Goal: Task Accomplishment & Management: Complete application form

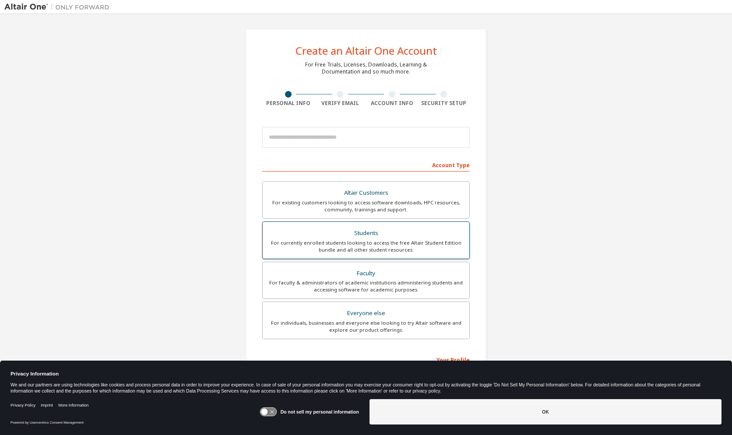
click at [391, 238] on div "Students" at bounding box center [366, 233] width 196 height 12
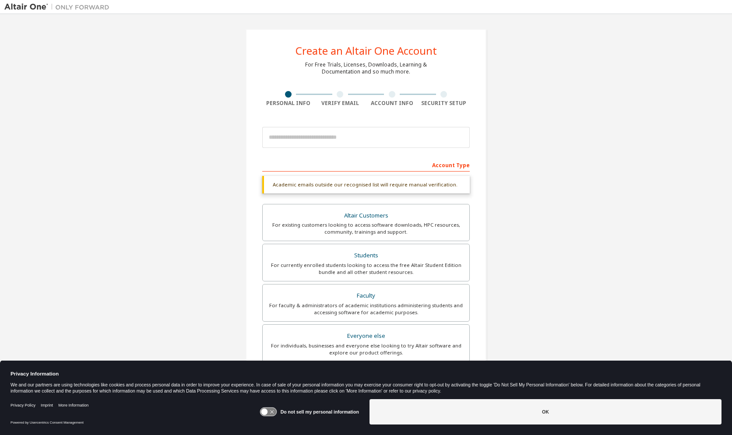
click at [393, 164] on div "Account Type" at bounding box center [365, 165] width 207 height 14
click at [358, 258] on div "Students" at bounding box center [366, 256] width 196 height 12
click at [348, 138] on input "email" at bounding box center [365, 137] width 207 height 21
type input "**********"
type input "*******"
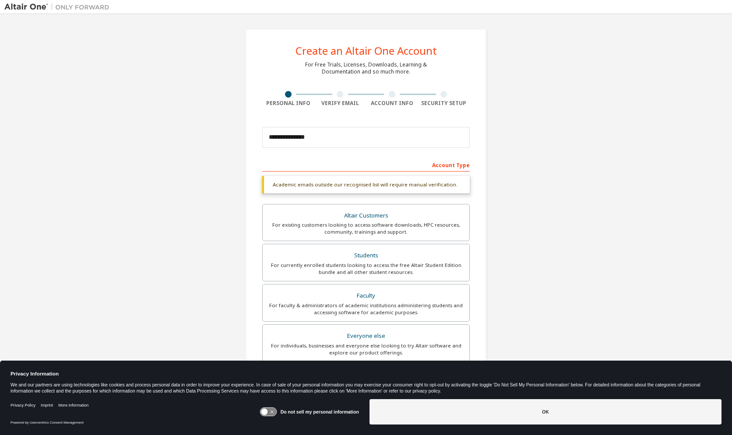
type input "*****"
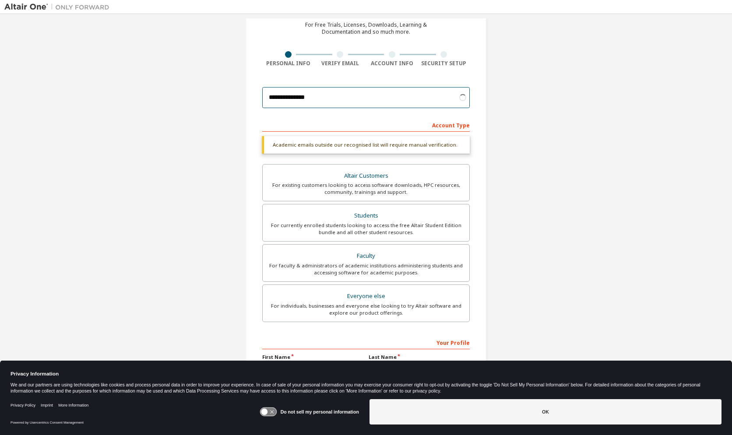
scroll to position [40, 0]
click at [528, 173] on div "**********" at bounding box center [365, 221] width 723 height 486
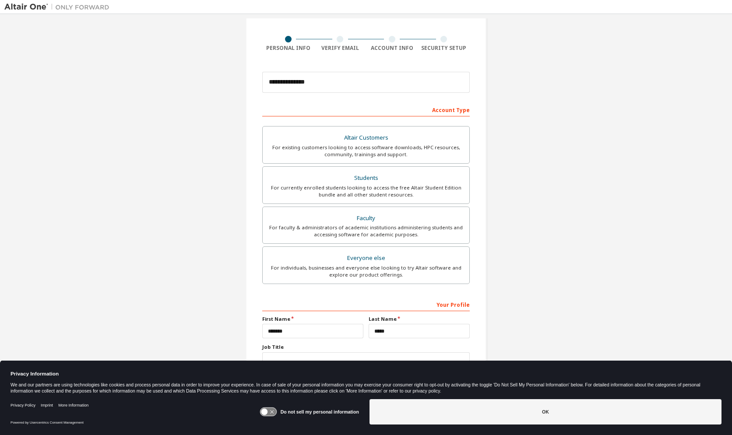
scroll to position [74, 0]
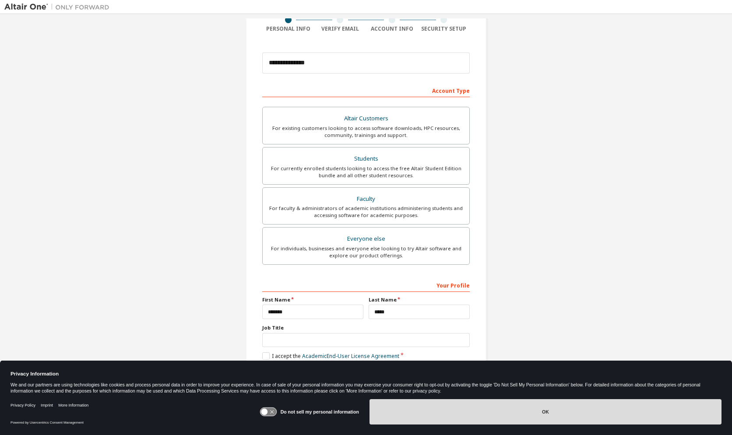
click at [409, 404] on button "OK" at bounding box center [545, 411] width 352 height 25
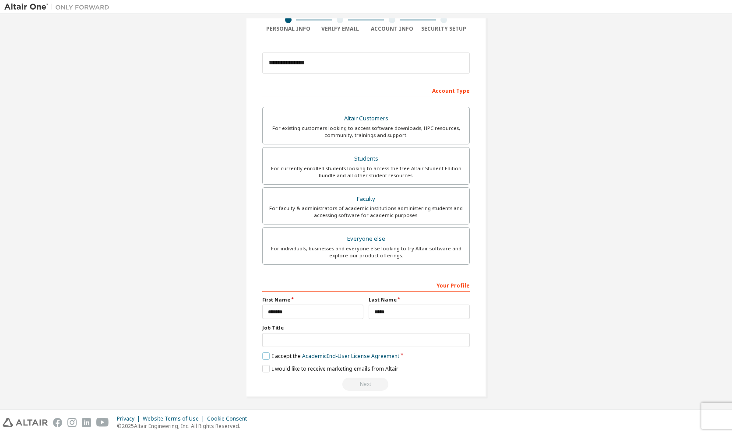
click at [264, 353] on label "I accept the Academic End-User License Agreement" at bounding box center [330, 355] width 137 height 7
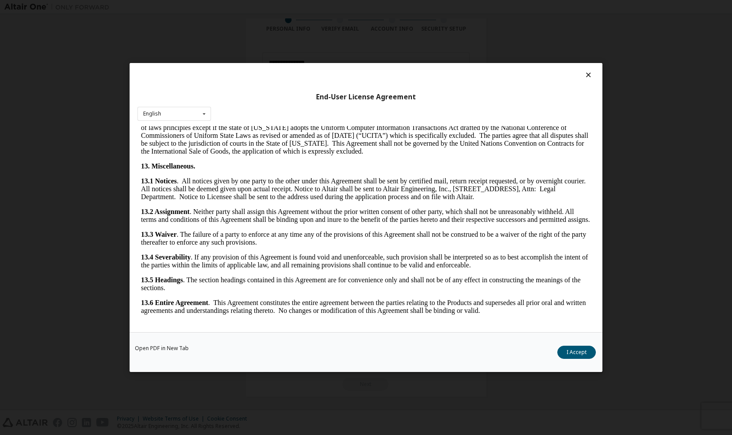
scroll to position [1897, 0]
click at [571, 345] on div "Open PDF in New Tab I Accept" at bounding box center [366, 352] width 473 height 40
click at [571, 350] on button "I Accept" at bounding box center [576, 352] width 39 height 13
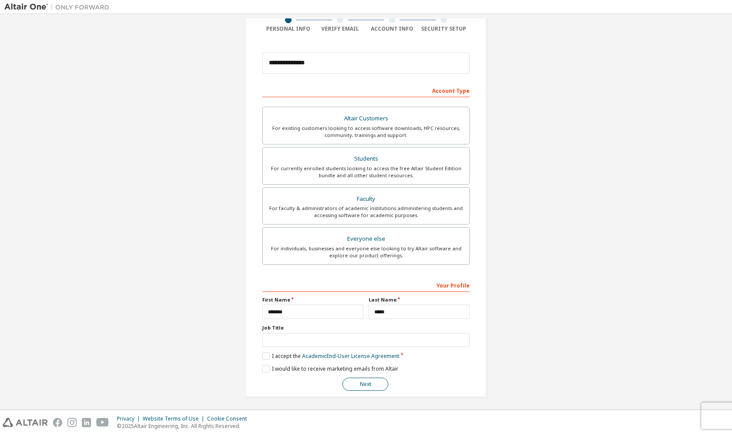
click at [367, 383] on button "Next" at bounding box center [365, 384] width 46 height 13
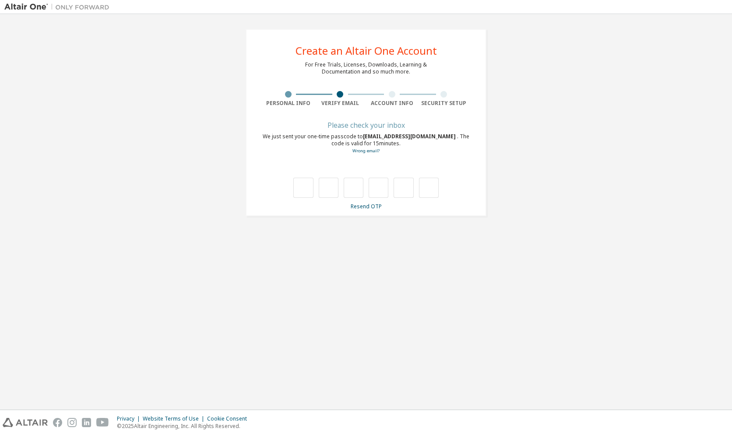
scroll to position [0, 0]
click at [370, 207] on link "Resend OTP" at bounding box center [366, 206] width 31 height 7
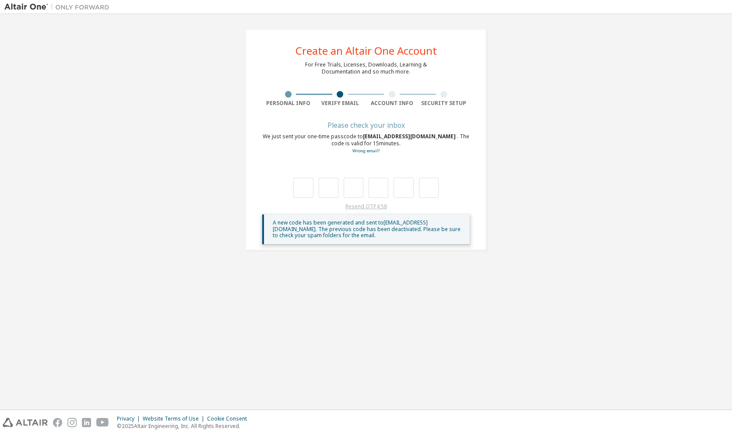
click at [370, 207] on div "Resend OTP 4:58 A new code has been generated and sent to [EMAIL_ADDRESS][DOMAI…" at bounding box center [365, 223] width 207 height 41
click at [313, 188] on div at bounding box center [365, 188] width 145 height 20
click at [309, 190] on input "text" at bounding box center [303, 188] width 20 height 20
type input "*"
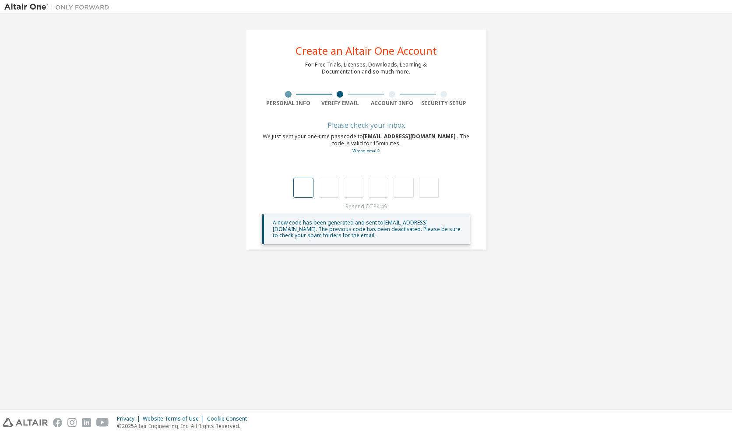
type input "*"
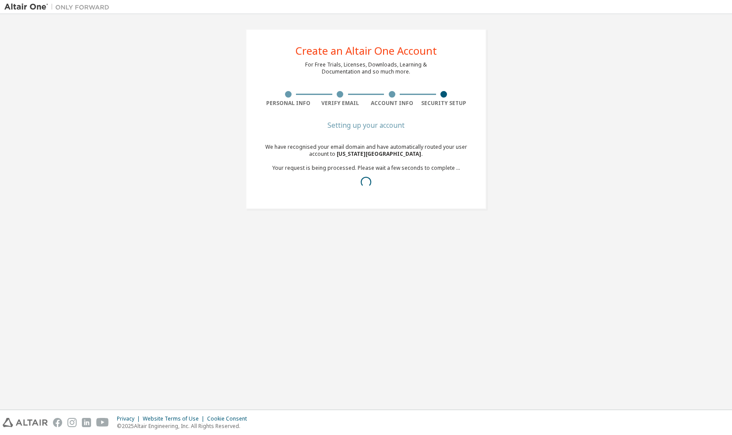
click at [309, 190] on div "We have recognised your email domain and have automatically routed your user ac…" at bounding box center [365, 168] width 207 height 49
click at [570, 120] on div "Create an Altair One Account For Free Trials, Licenses, Downloads, Learning & D…" at bounding box center [365, 118] width 723 height 201
click at [570, 120] on div "Create an Altair One Account For Free Trials, Licenses, Downloads, Learning & D…" at bounding box center [365, 122] width 723 height 208
click at [475, 160] on div "Create an Altair One Account For Free Trials, Licenses, Downloads, Learning & D…" at bounding box center [366, 122] width 241 height 187
click at [352, 217] on div "Create an Altair One Account For Free Trials, Licenses, Downloads, Learning & D…" at bounding box center [366, 122] width 262 height 208
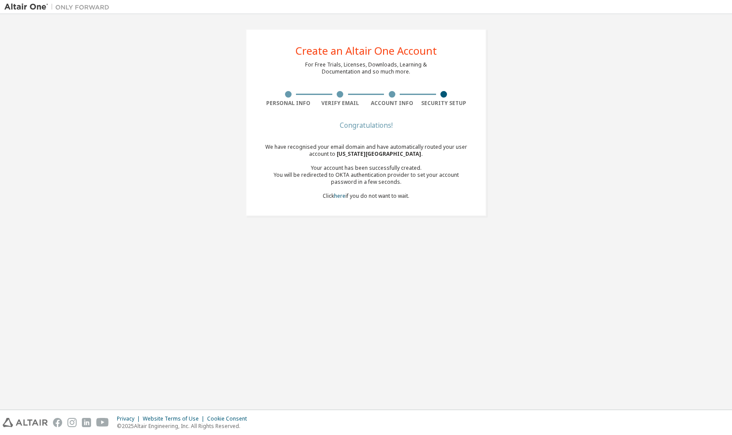
click at [377, 162] on div "We have recognised your email domain and have automatically routed your user ac…" at bounding box center [365, 172] width 207 height 56
